Goal: Transaction & Acquisition: Purchase product/service

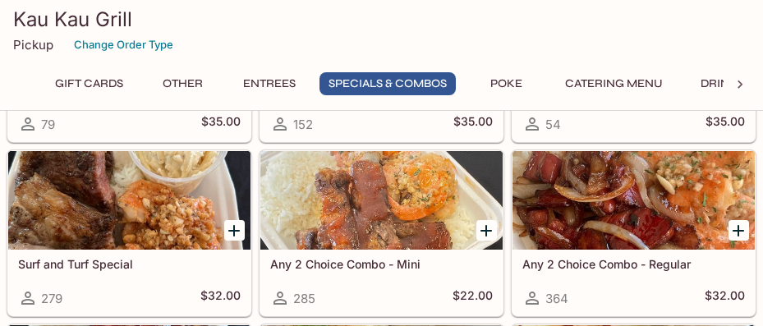
scroll to position [2465, 0]
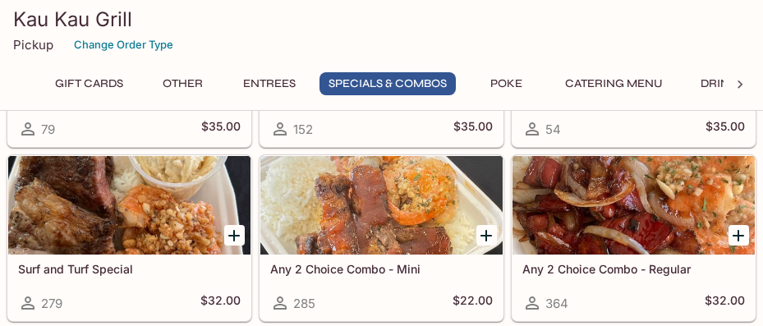
click at [343, 216] on div at bounding box center [381, 205] width 242 height 99
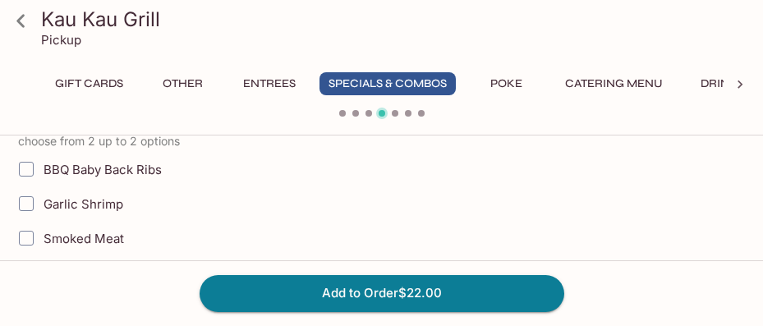
scroll to position [493, 0]
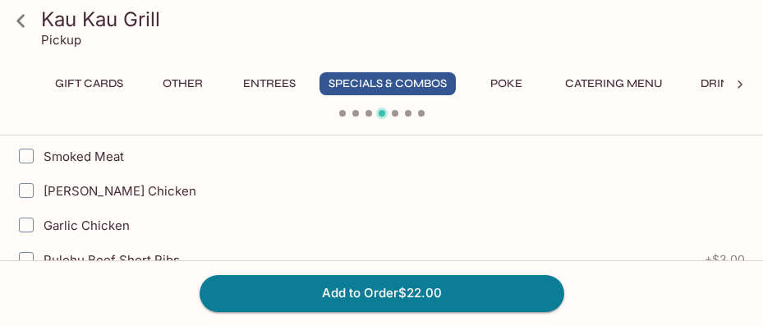
click at [21, 21] on icon at bounding box center [21, 21] width 29 height 29
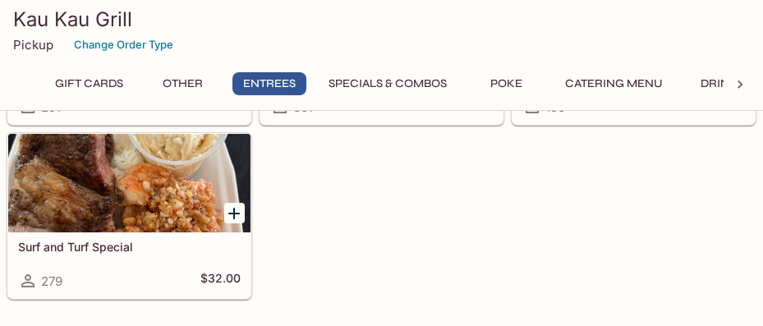
scroll to position [1726, 0]
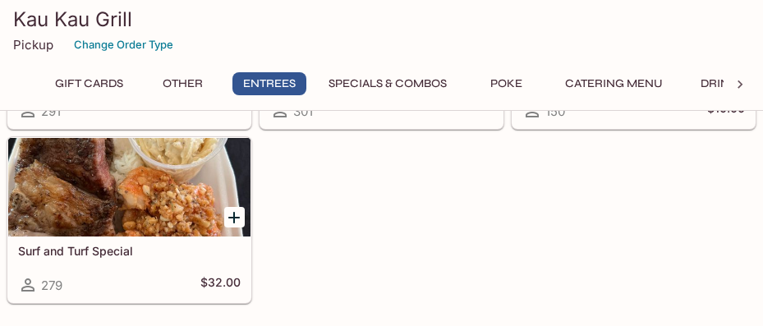
click at [215, 266] on div "Surf and Turf Special 279 $32.00" at bounding box center [129, 270] width 242 height 66
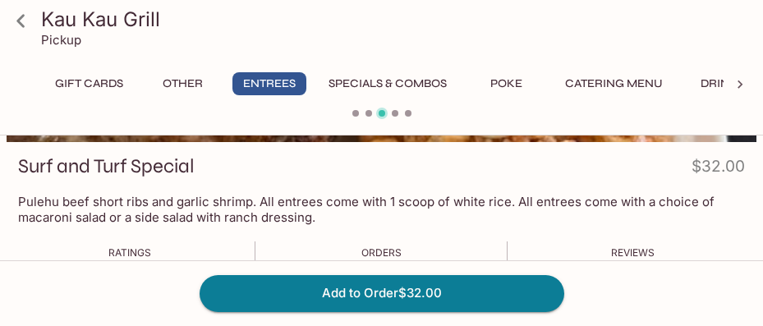
scroll to position [247, 0]
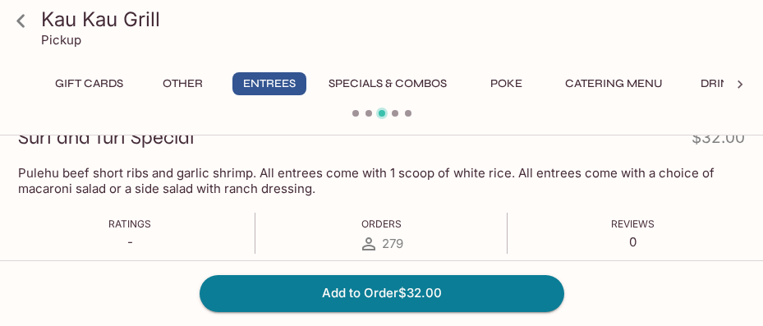
click at [25, 22] on icon at bounding box center [21, 21] width 29 height 29
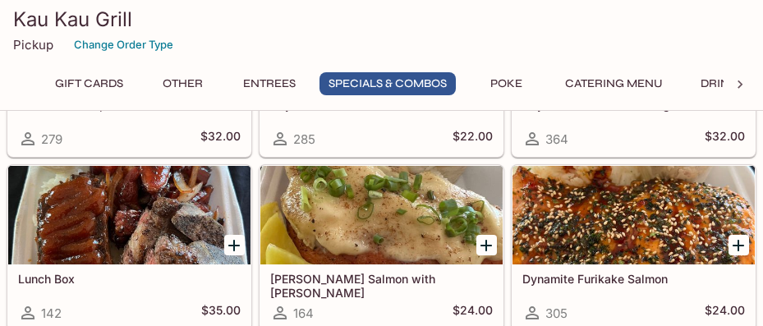
scroll to position [2465, 0]
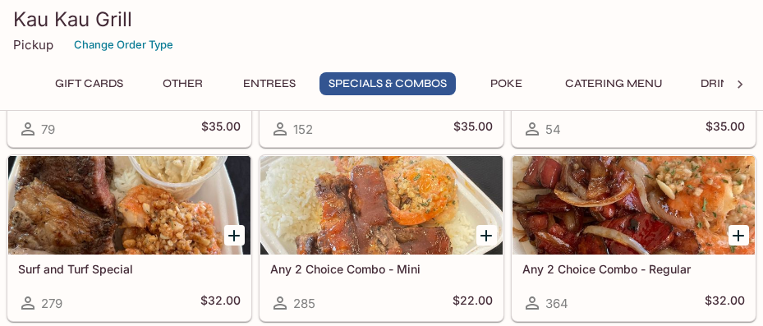
click at [411, 284] on div "Any 2 Choice Combo - Mini 285 $22.00" at bounding box center [381, 288] width 242 height 66
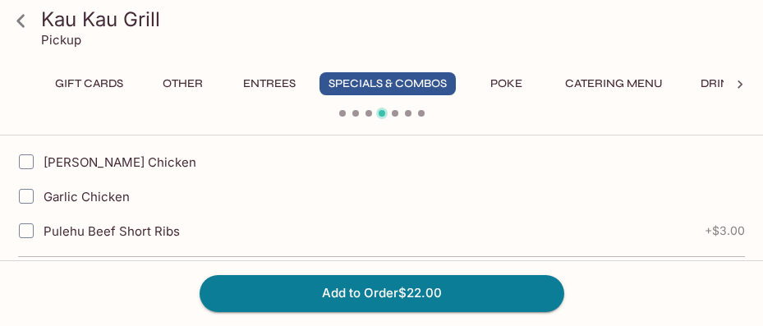
scroll to position [493, 0]
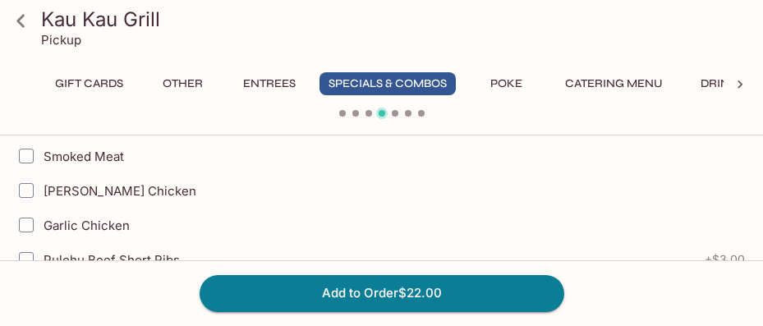
click at [48, 154] on span "Smoked Meat" at bounding box center [84, 157] width 81 height 16
click at [43, 154] on input "Smoked Meat" at bounding box center [26, 156] width 33 height 33
checkbox input "true"
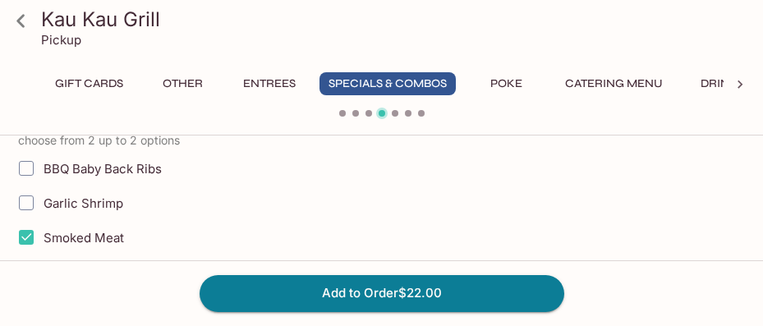
scroll to position [411, 0]
click at [28, 29] on icon at bounding box center [21, 21] width 29 height 29
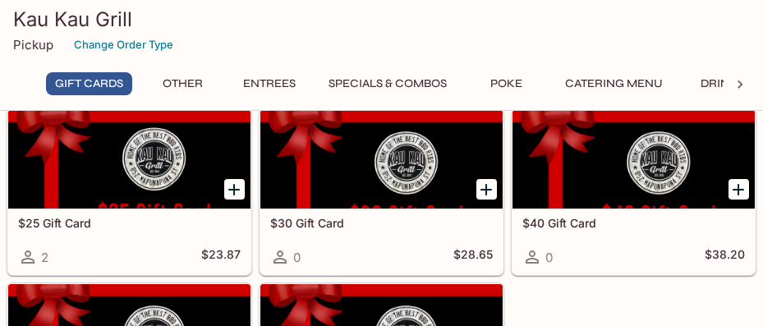
scroll to position [247, 0]
